Goal: Information Seeking & Learning: Learn about a topic

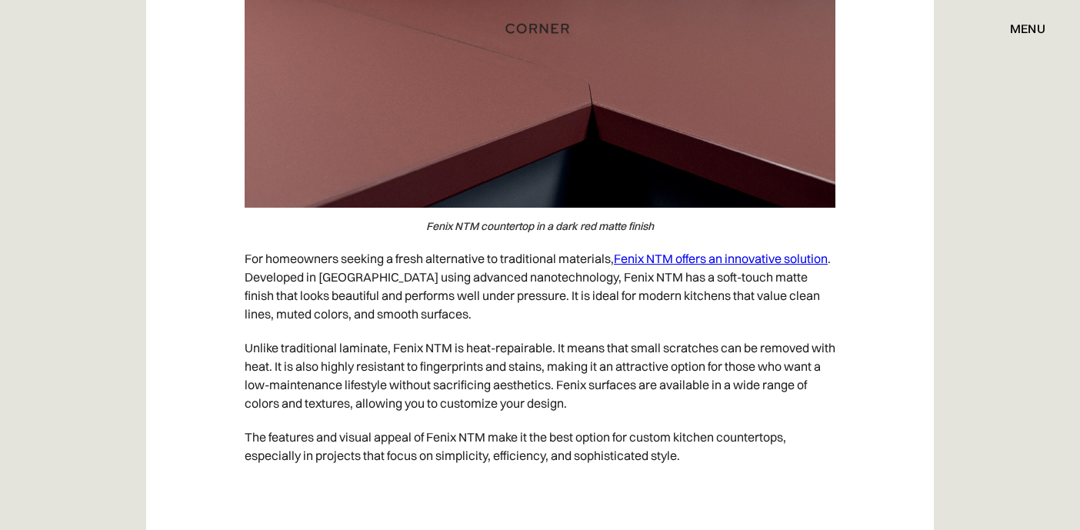
scroll to position [4640, 0]
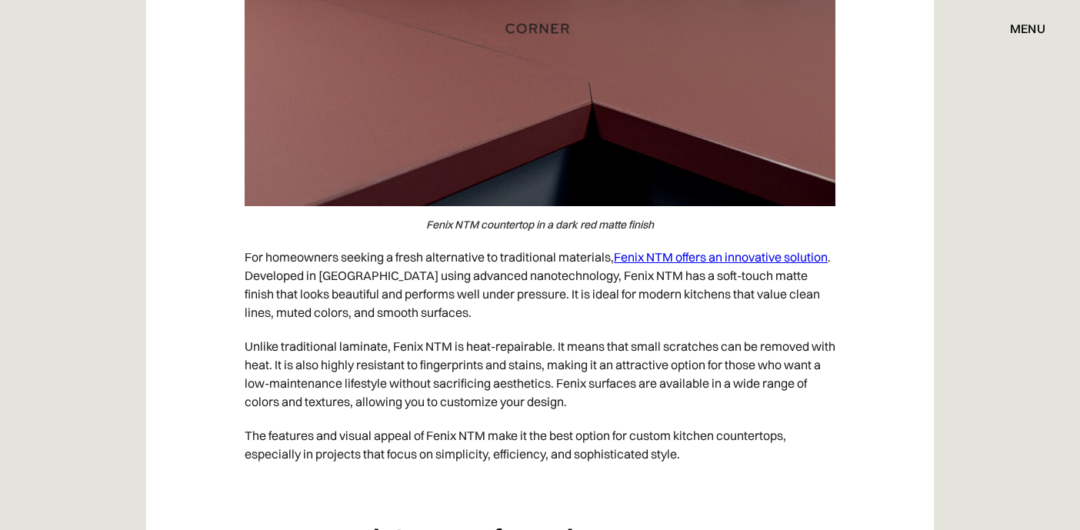
click at [708, 256] on link "Fenix NTM offers an innovative solution" at bounding box center [721, 256] width 214 height 15
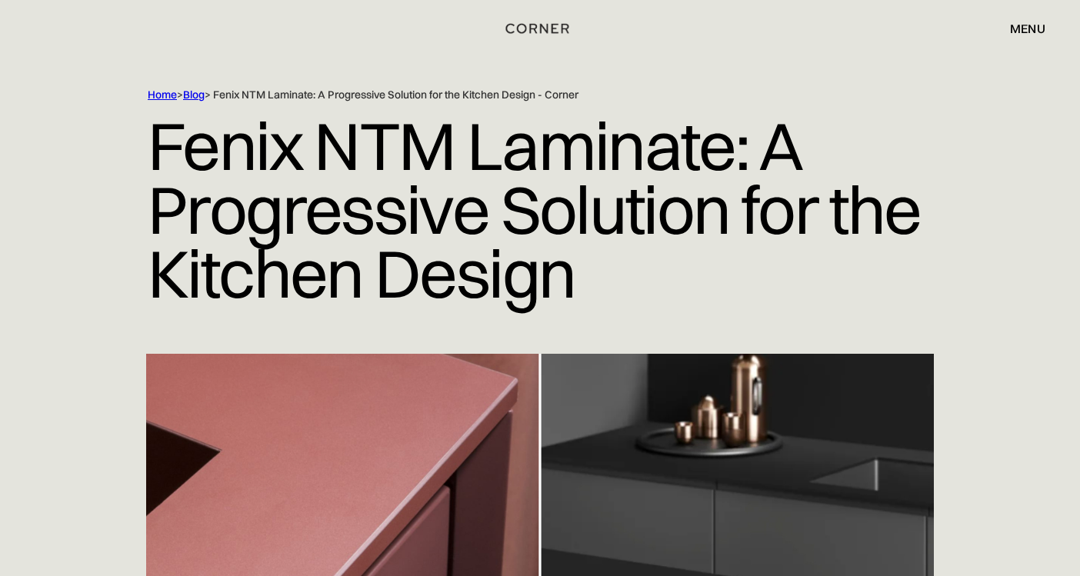
scroll to position [37, 0]
